Goal: Transaction & Acquisition: Purchase product/service

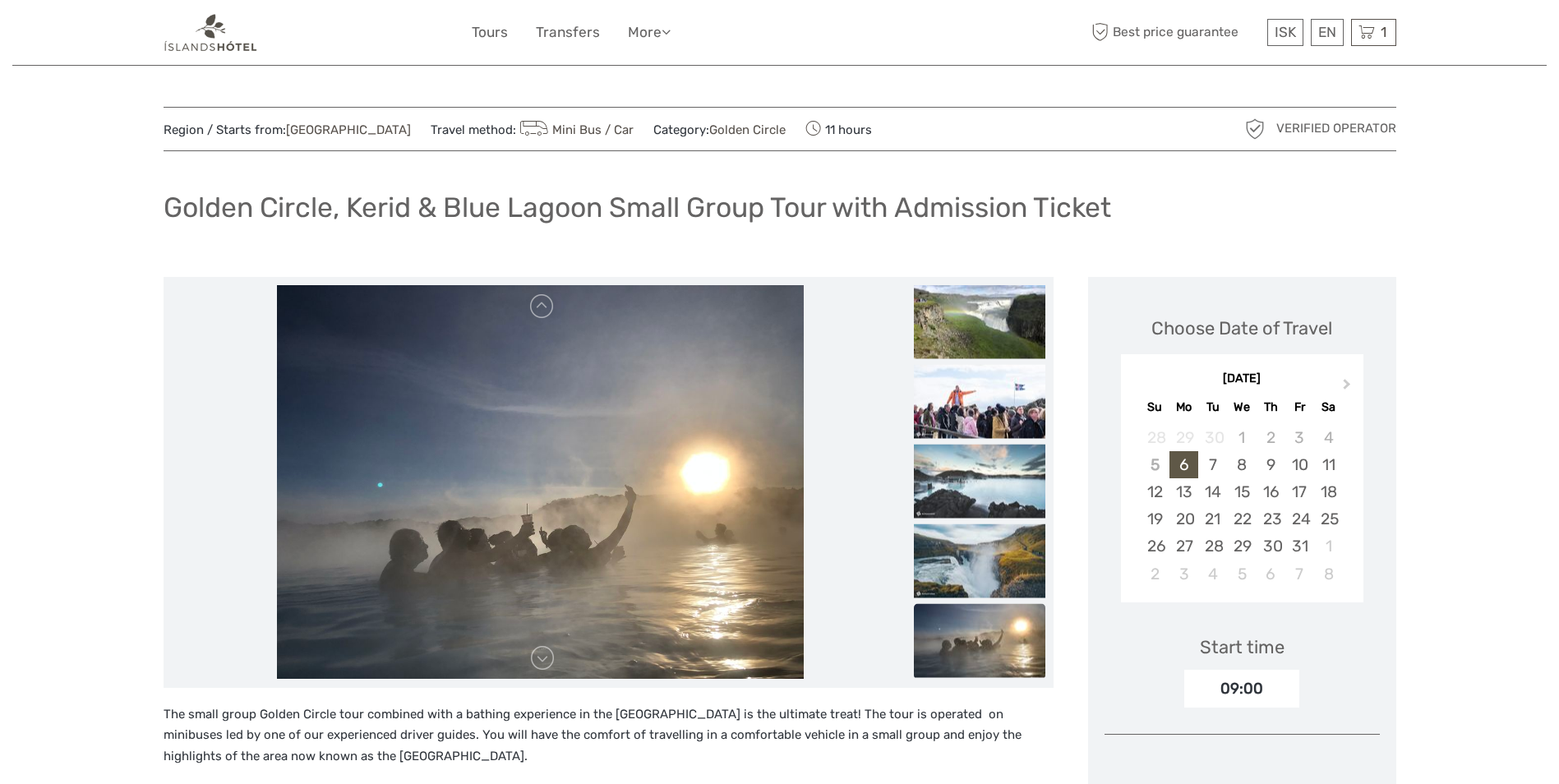
drag, startPoint x: 1294, startPoint y: 223, endPoint x: 1283, endPoint y: 224, distance: 11.0
click at [1290, 225] on div "Golden Circle, Kerid & Blue Lagoon Small Group Tour with Admission Ticket" at bounding box center [780, 214] width 1233 height 60
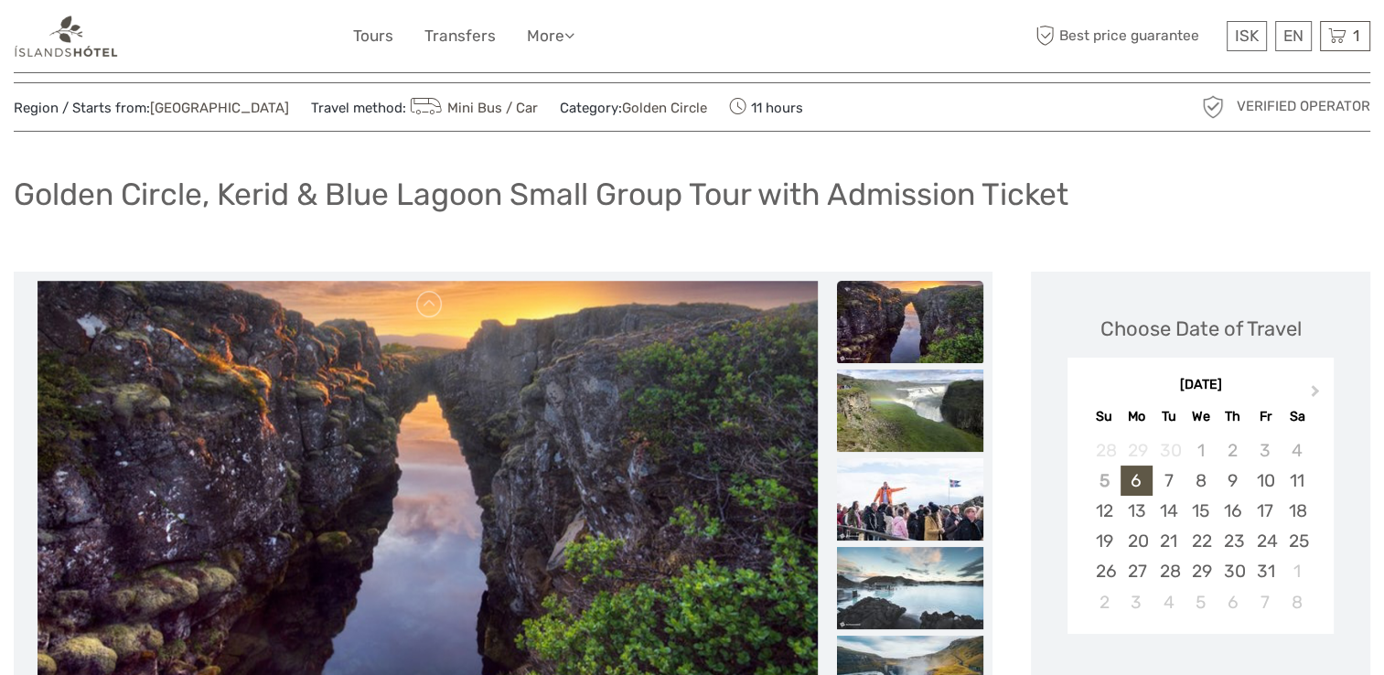
scroll to position [17, 0]
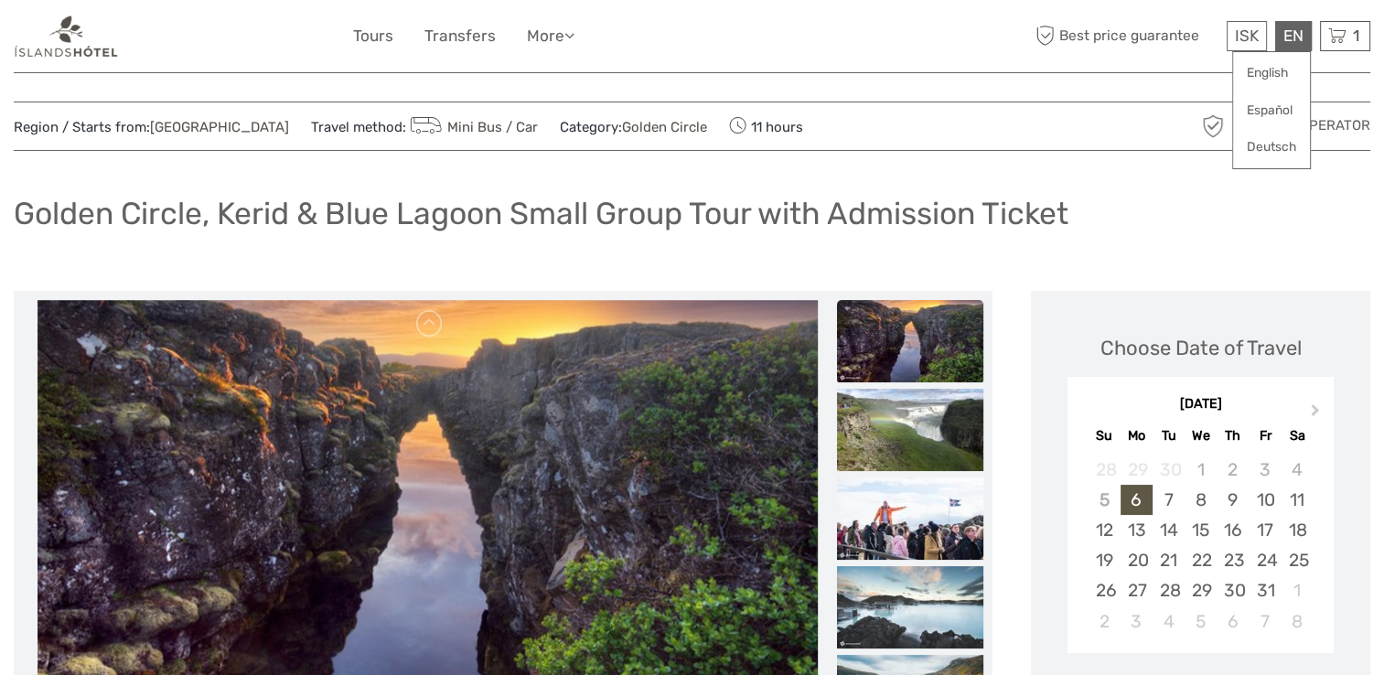
click at [1288, 25] on div "EN English Español Deutsch" at bounding box center [1293, 36] width 37 height 30
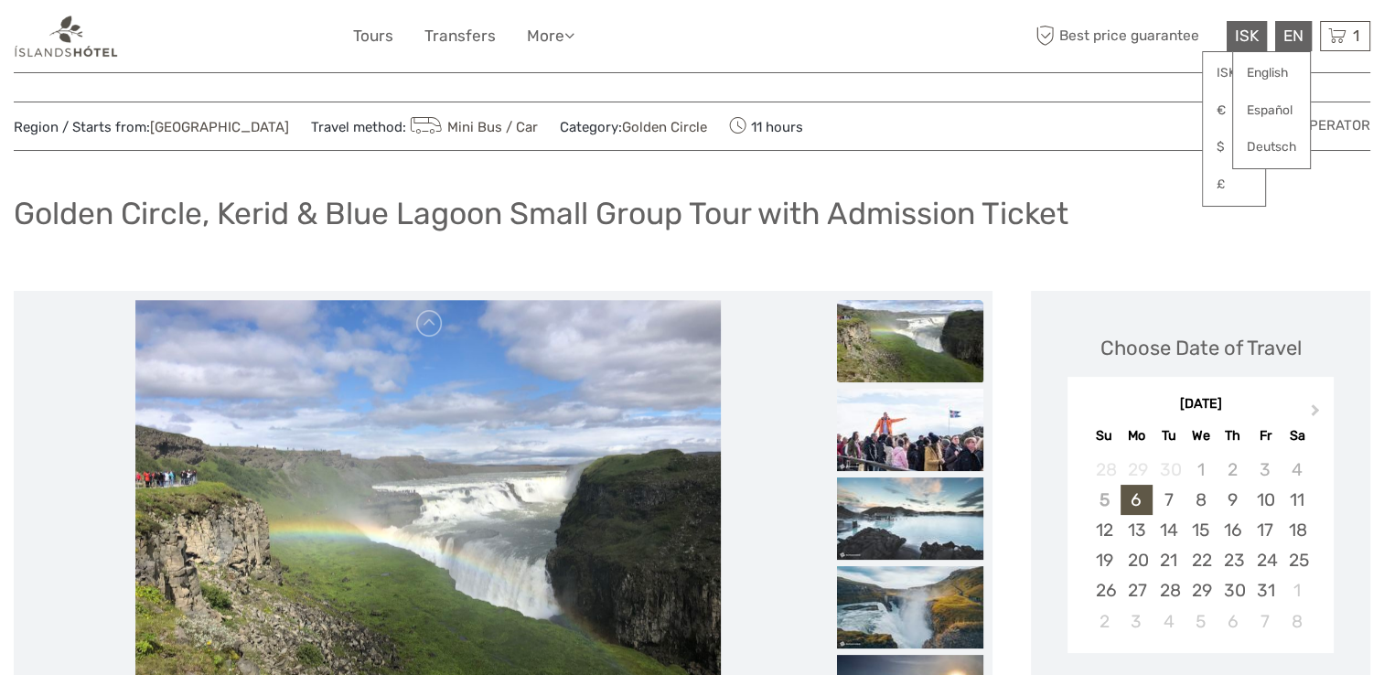
click at [1237, 35] on span "ISK" at bounding box center [1247, 36] width 24 height 18
click at [1221, 186] on link "£" at bounding box center [1234, 184] width 62 height 33
click at [1337, 30] on icon at bounding box center [1337, 36] width 18 height 23
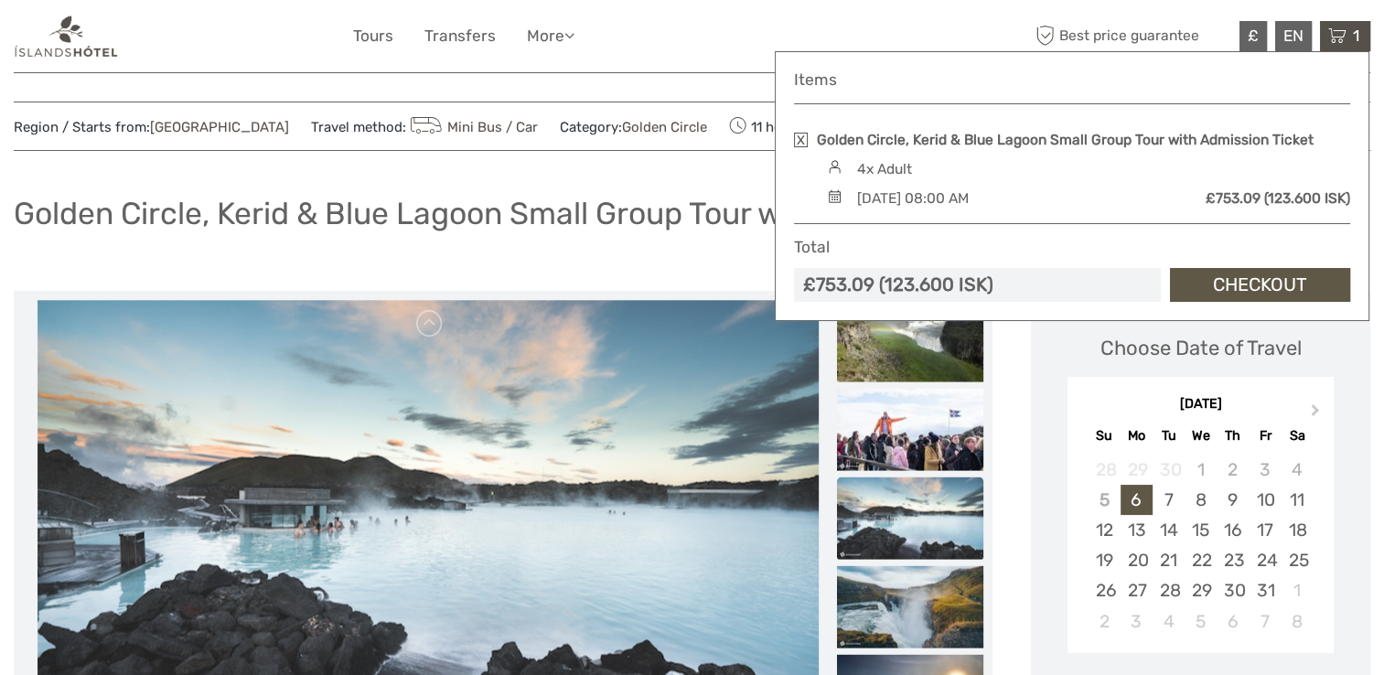
drag, startPoint x: 1193, startPoint y: 116, endPoint x: 1300, endPoint y: 397, distance: 300.6
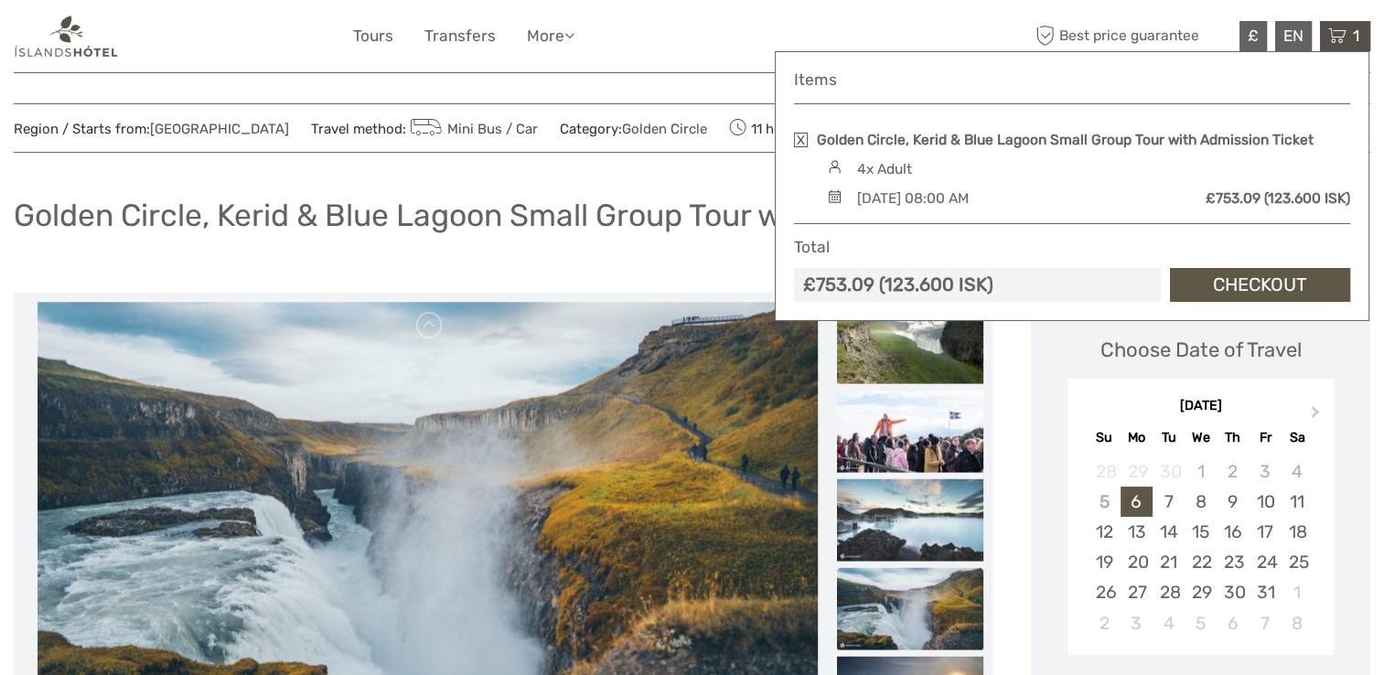
click at [863, 21] on div "£ ISK € $ £ EN English Español Deutsch Tours Transfers More Travel Articles Bac…" at bounding box center [692, 36] width 679 height 45
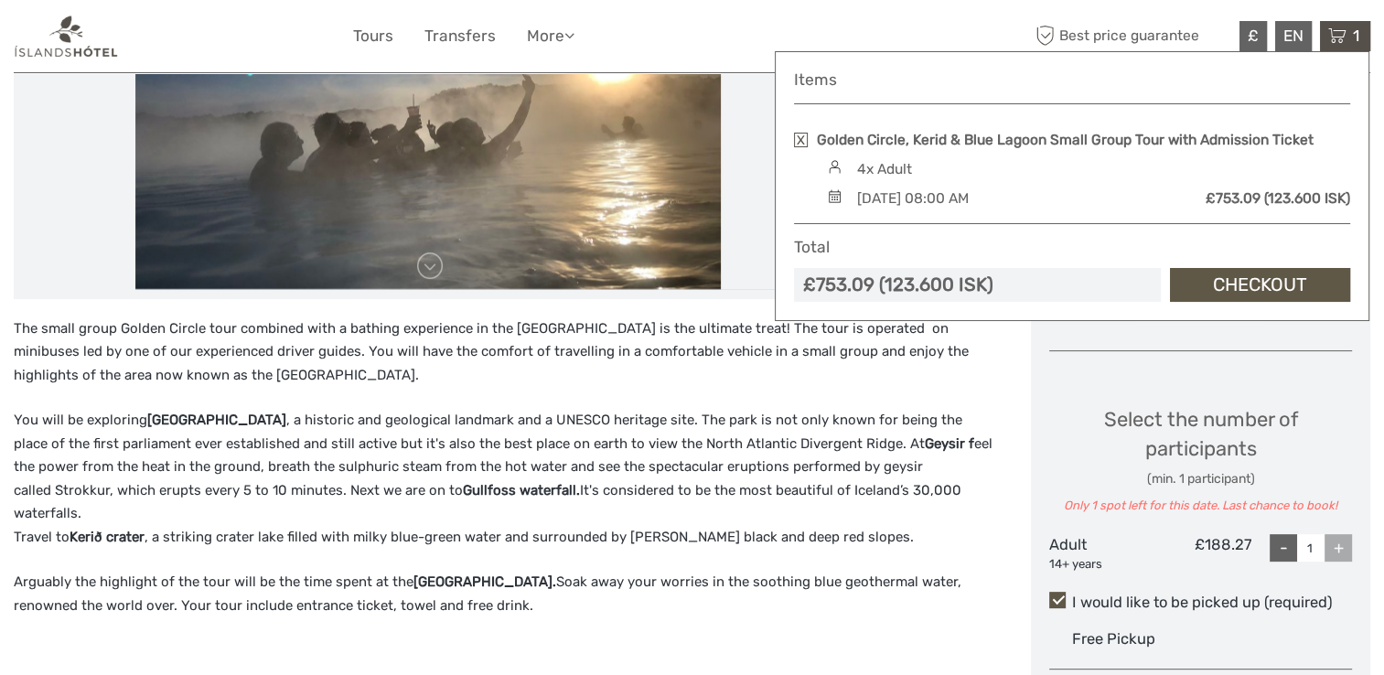
scroll to position [464, 0]
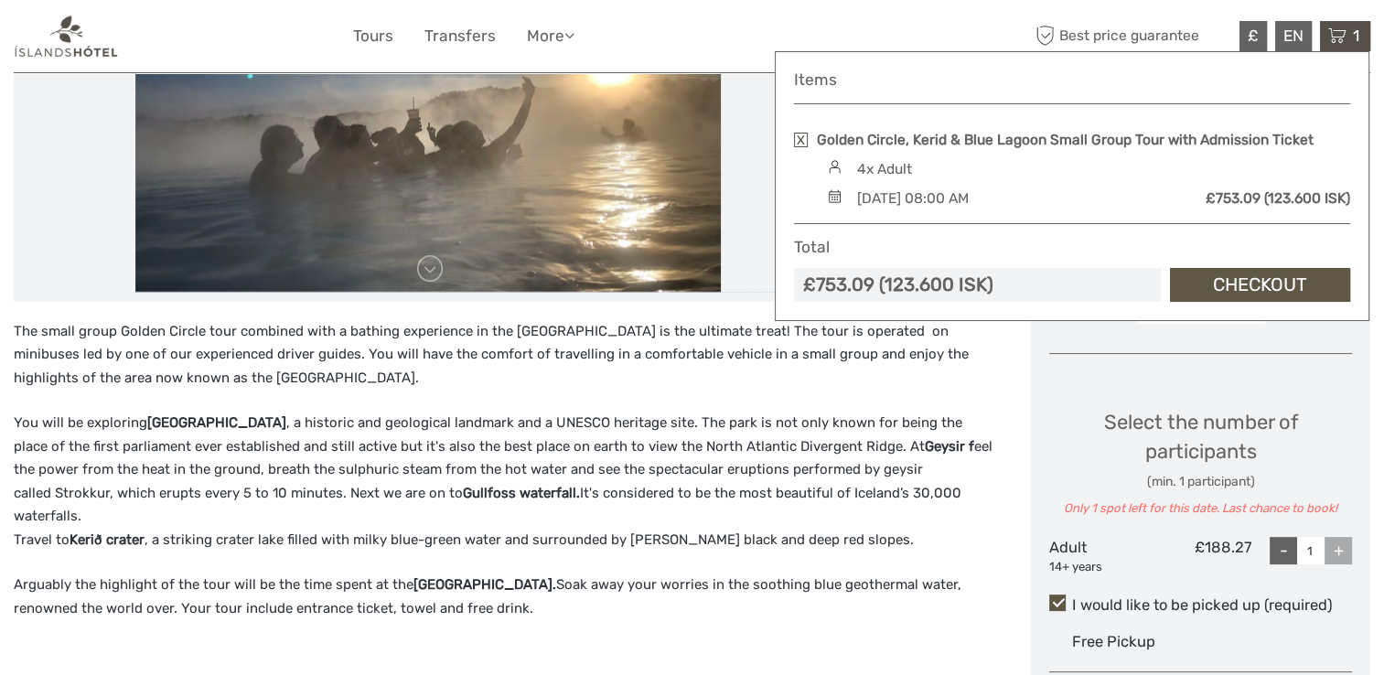
click at [885, 16] on div "£ ISK € $ £ EN English Español Deutsch Tours Transfers More Travel Articles Bac…" at bounding box center [692, 36] width 679 height 45
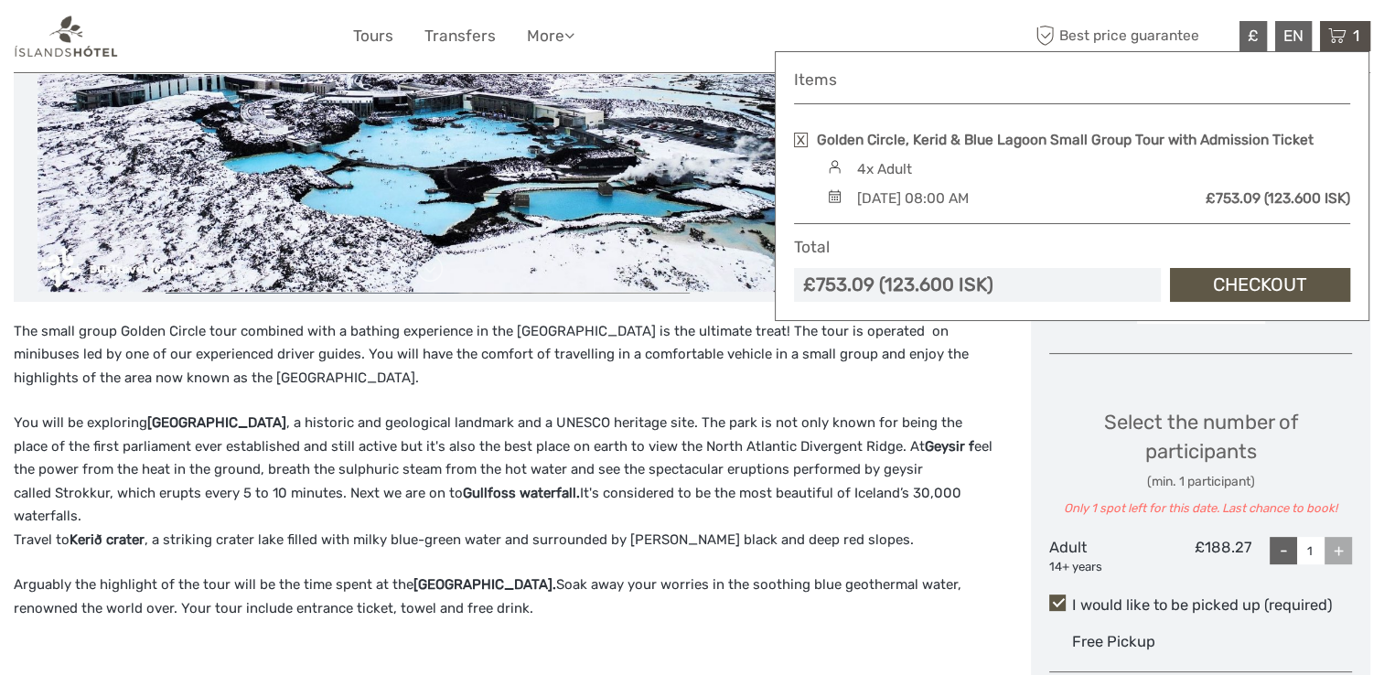
click at [1338, 33] on icon at bounding box center [1337, 36] width 18 height 23
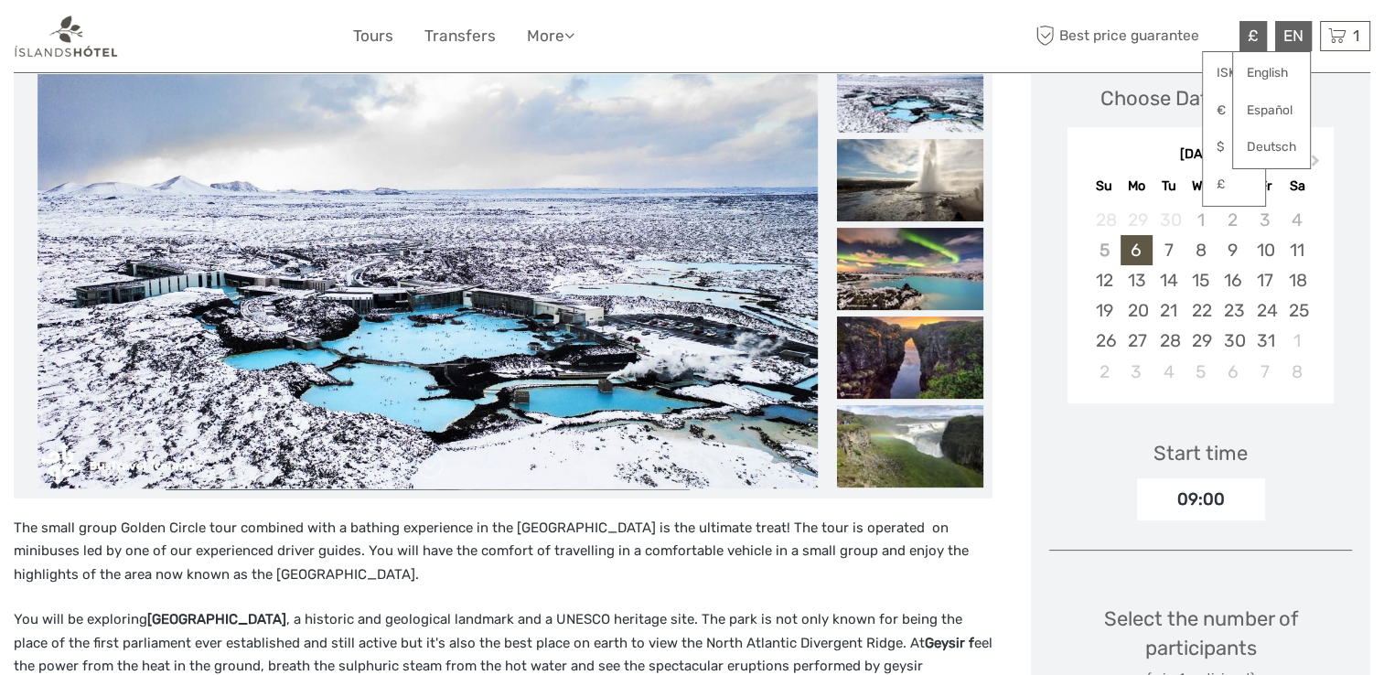
scroll to position [0, 0]
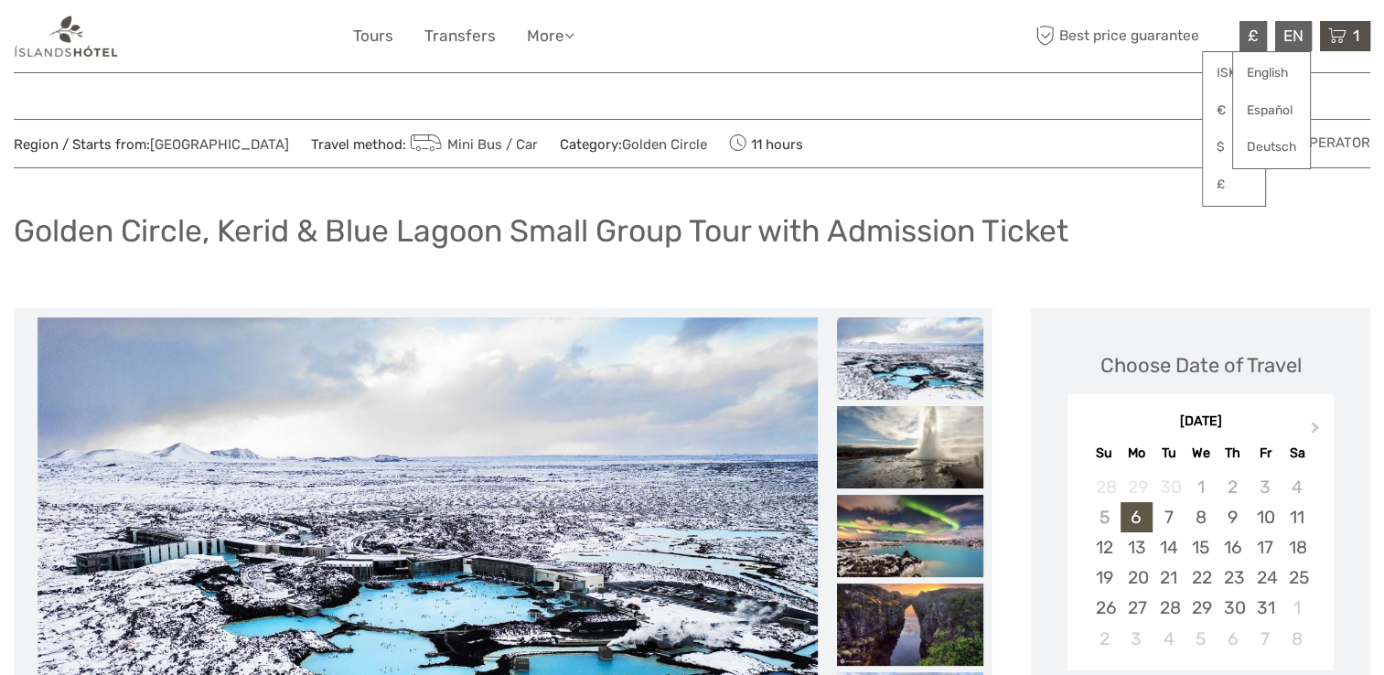
click at [1333, 38] on icon at bounding box center [1337, 36] width 18 height 23
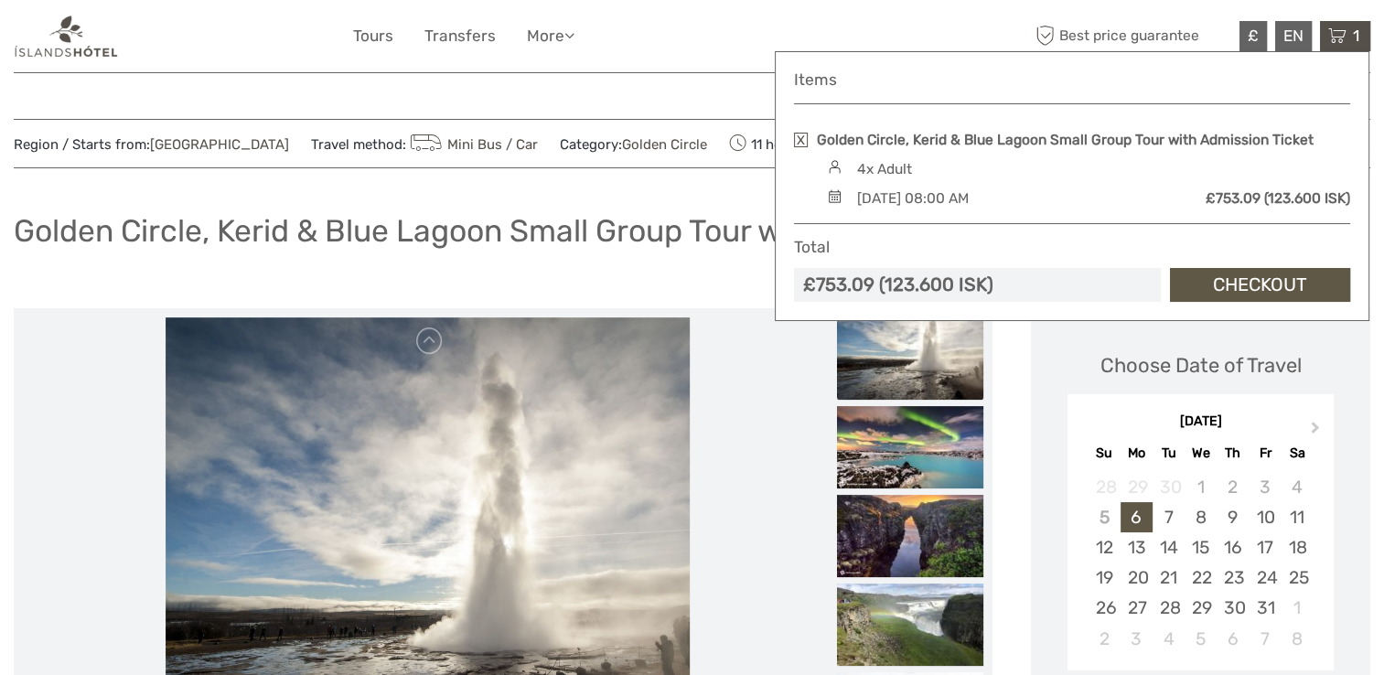
click at [1244, 274] on link "Checkout" at bounding box center [1260, 285] width 180 height 34
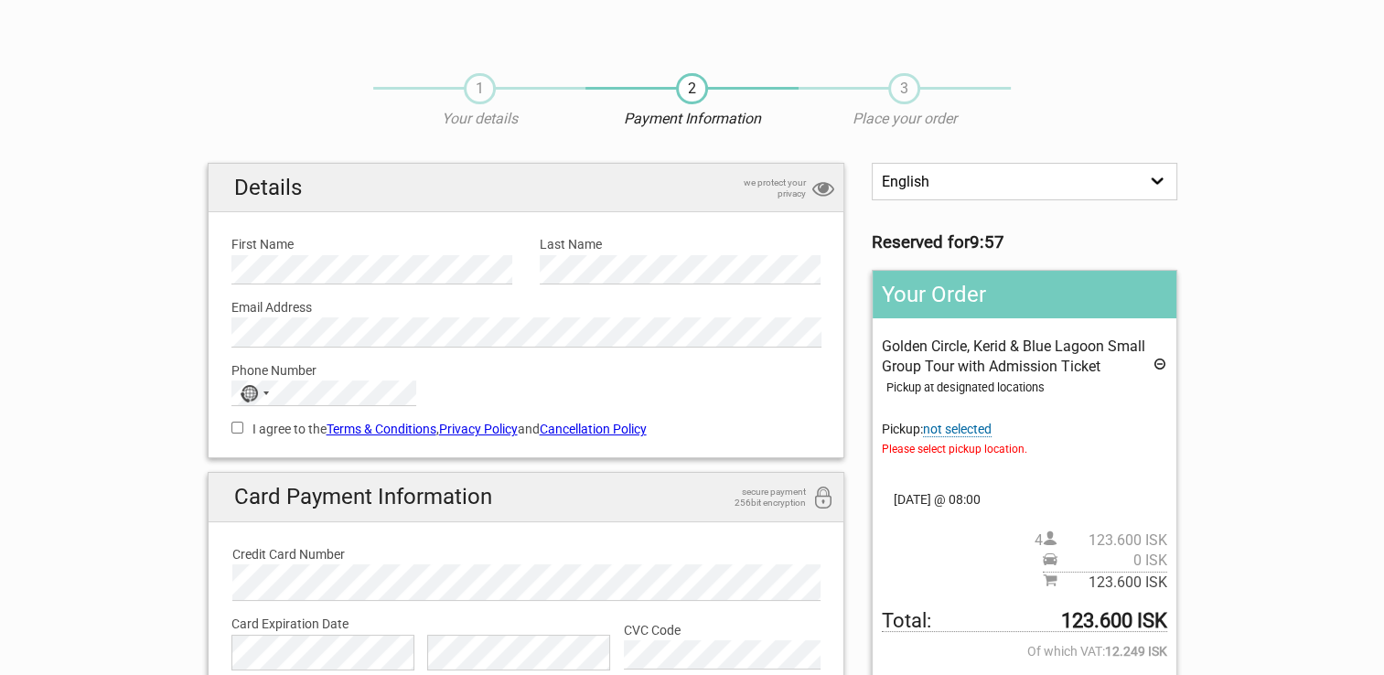
click at [973, 428] on span "not selected" at bounding box center [957, 430] width 69 height 16
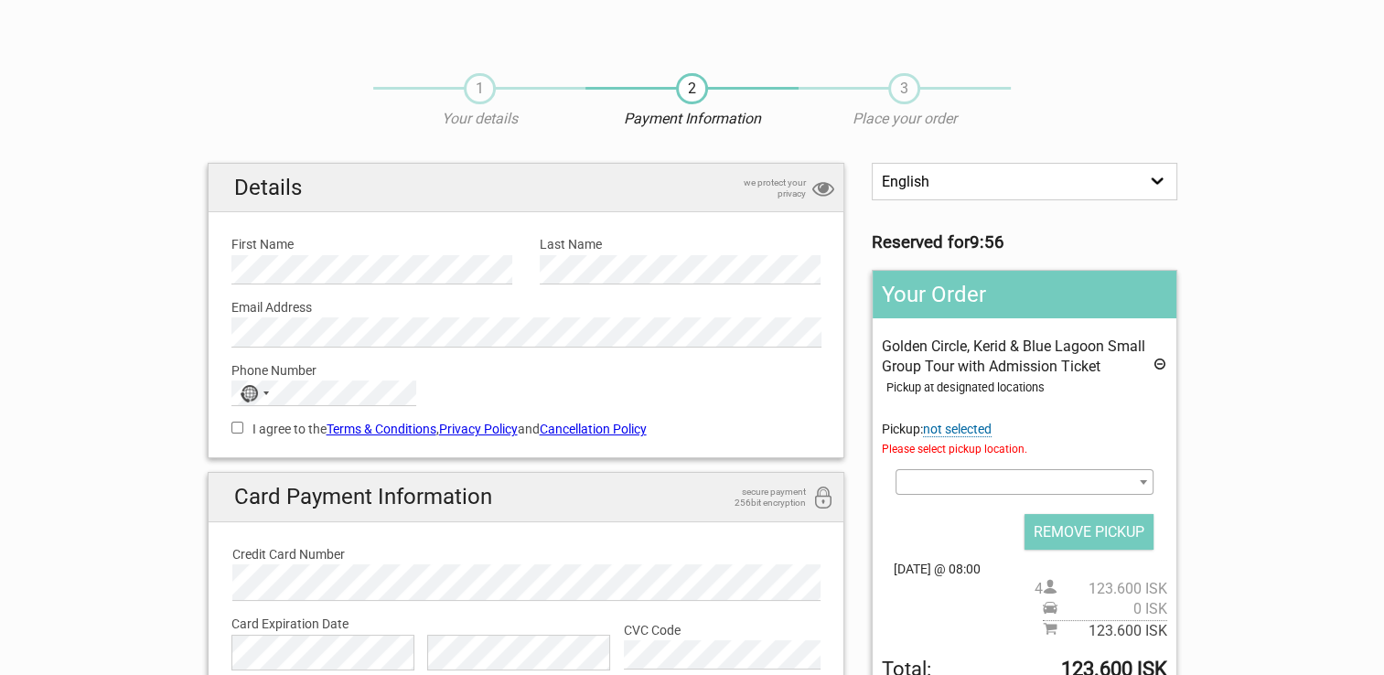
click at [1061, 485] on span at bounding box center [1024, 482] width 257 height 26
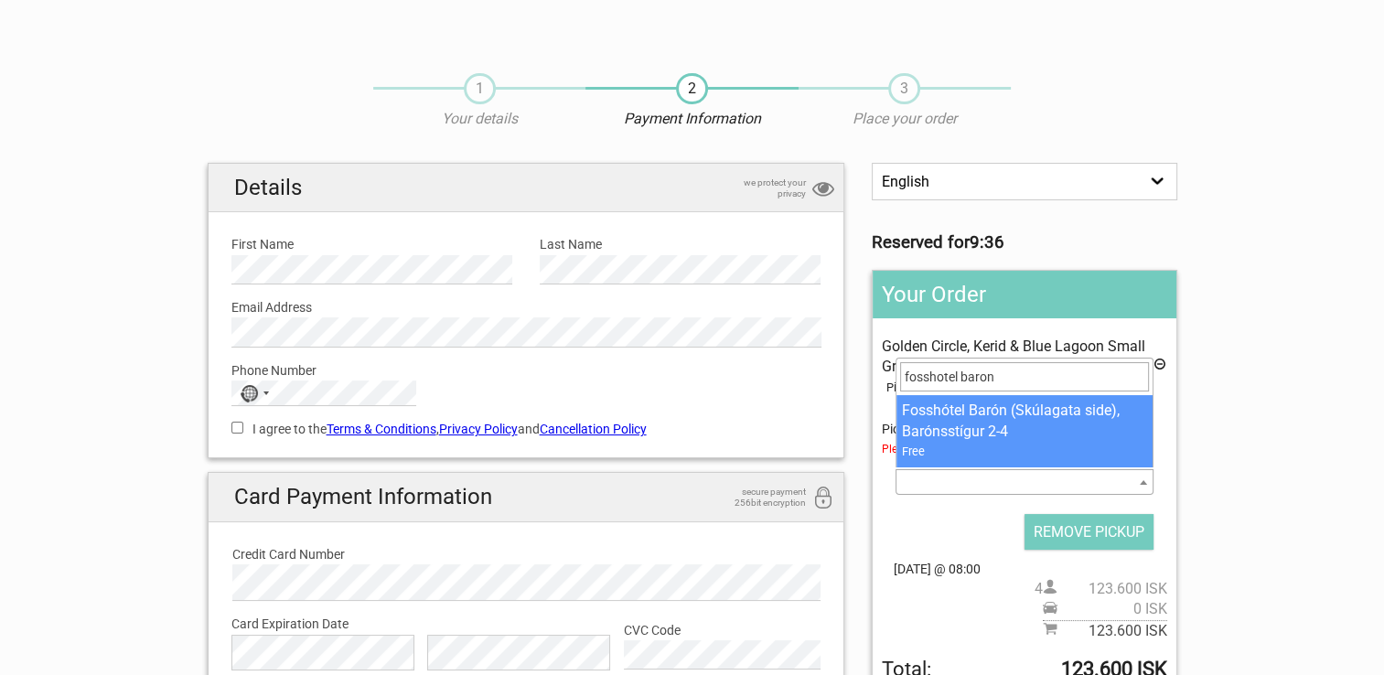
type input "fosshotel baron"
select select "231058"
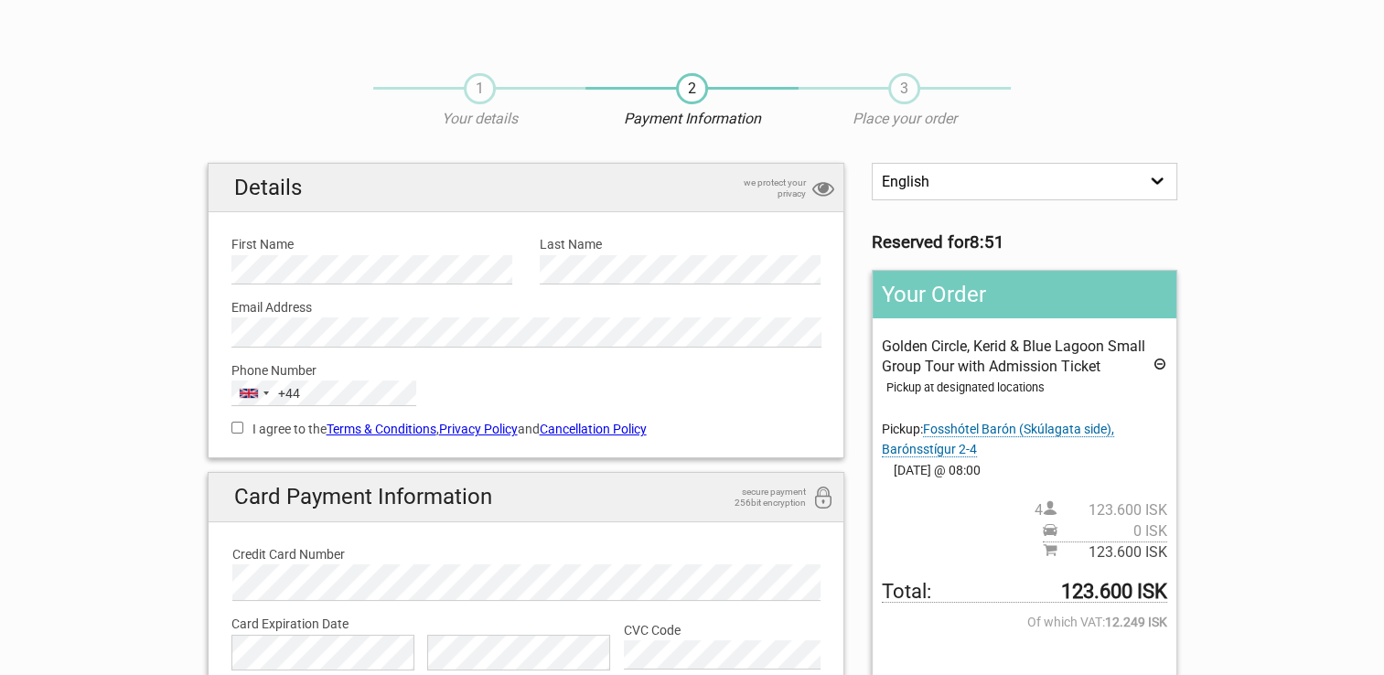
click at [242, 424] on input "I agree to the Terms & Conditions , Privacy Policy and Cancellation Policy" at bounding box center [237, 428] width 12 height 12
checkbox input "true"
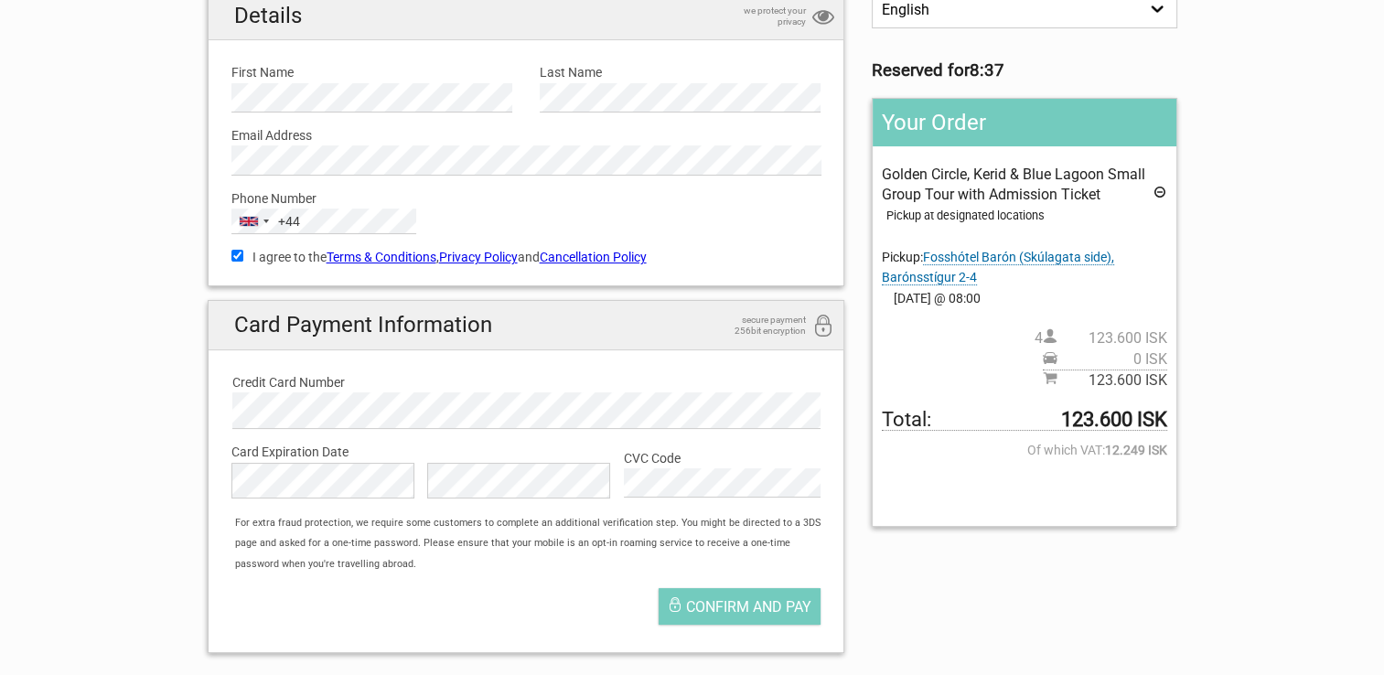
scroll to position [137, 0]
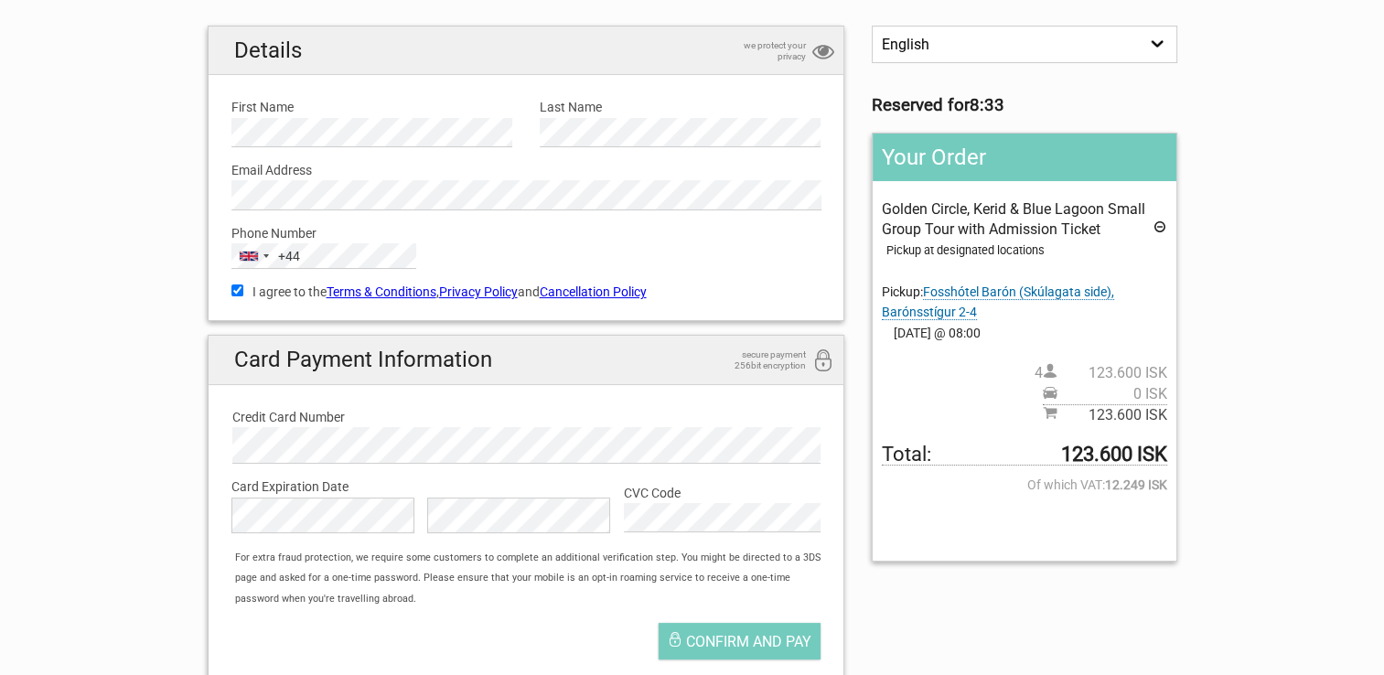
click at [1159, 227] on icon at bounding box center [1160, 230] width 15 height 20
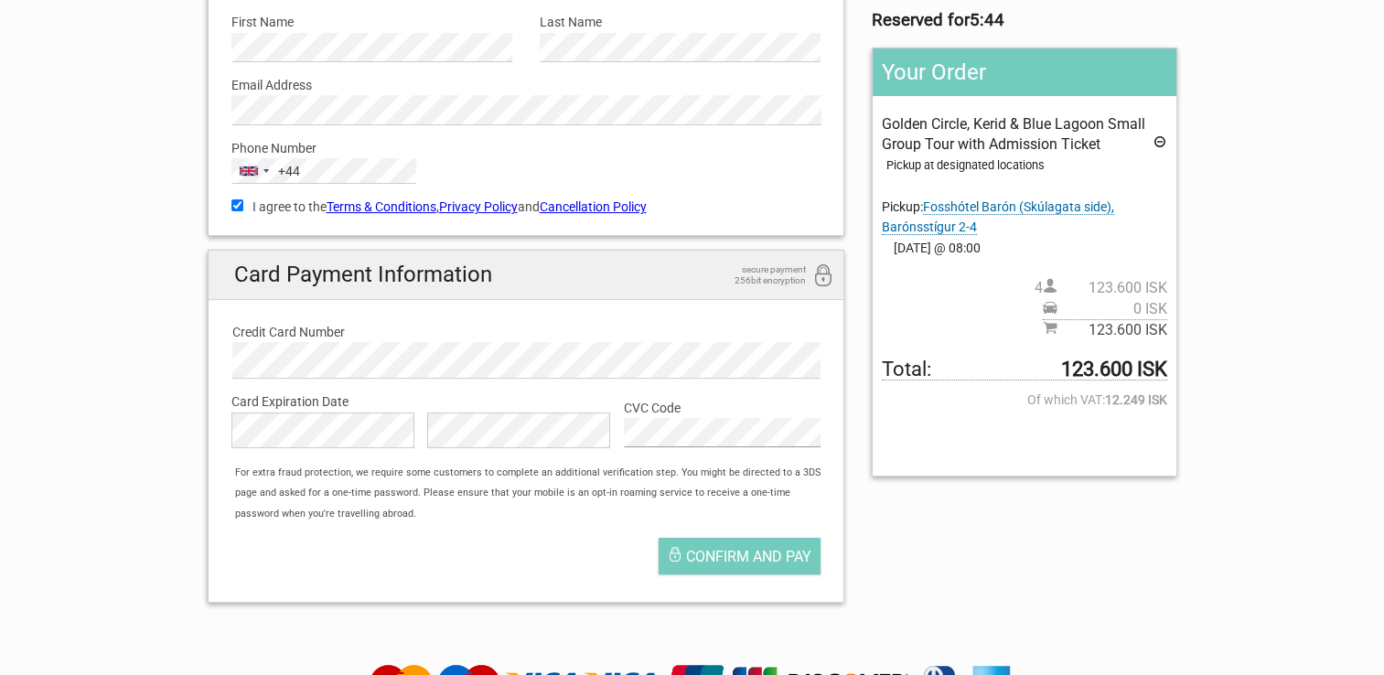
scroll to position [223, 0]
click at [773, 560] on span "Confirm and pay" at bounding box center [748, 555] width 125 height 17
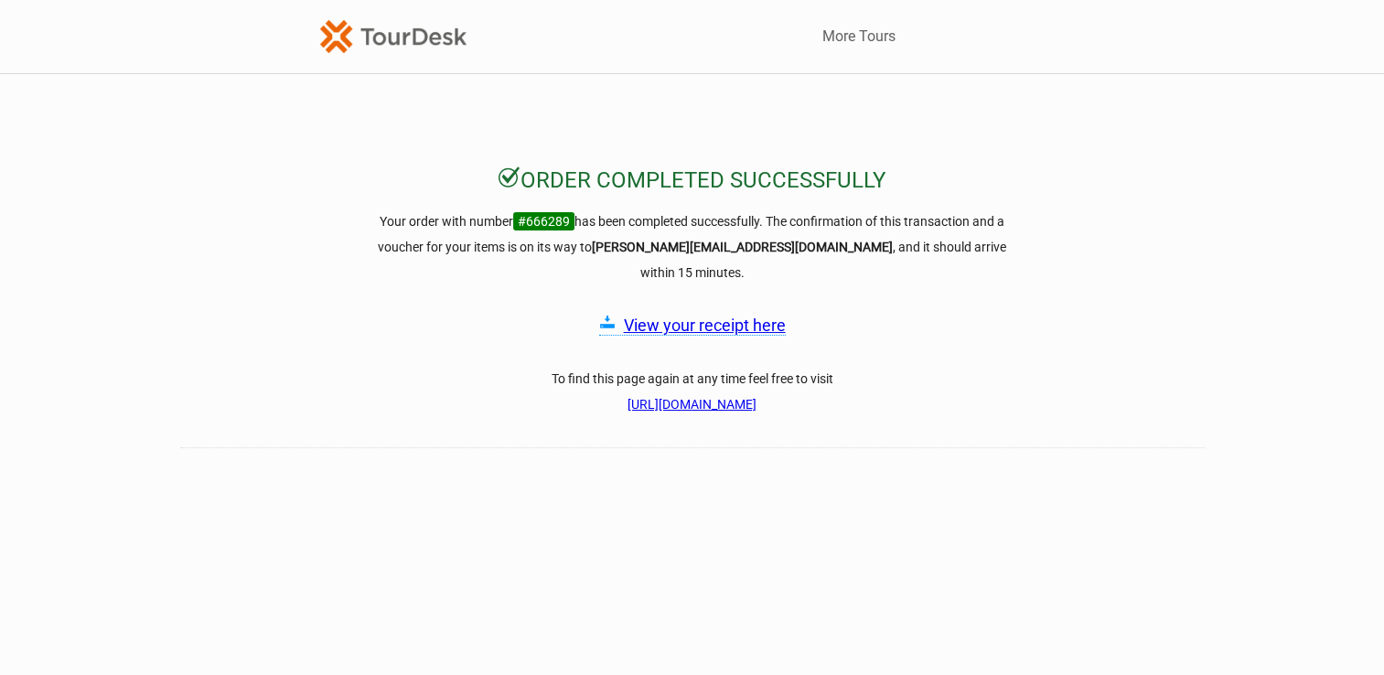
click at [719, 316] on link "View your receipt here" at bounding box center [705, 325] width 162 height 19
